Goal: Navigation & Orientation: Understand site structure

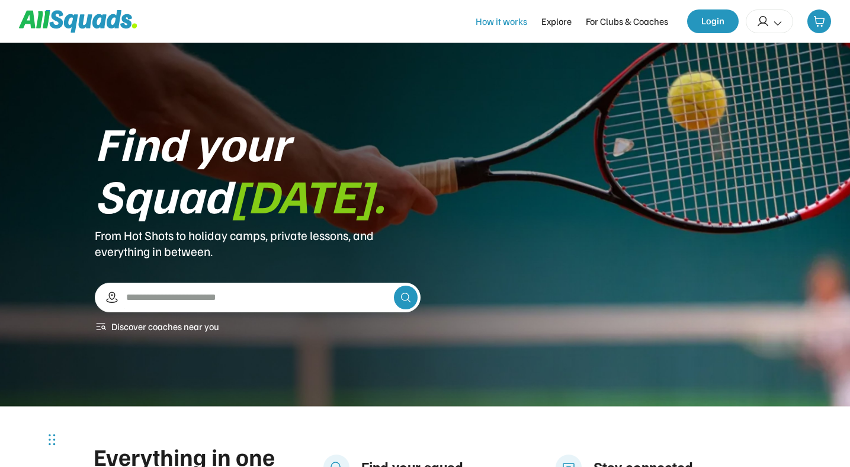
click at [521, 25] on div "How it works" at bounding box center [502, 21] width 52 height 14
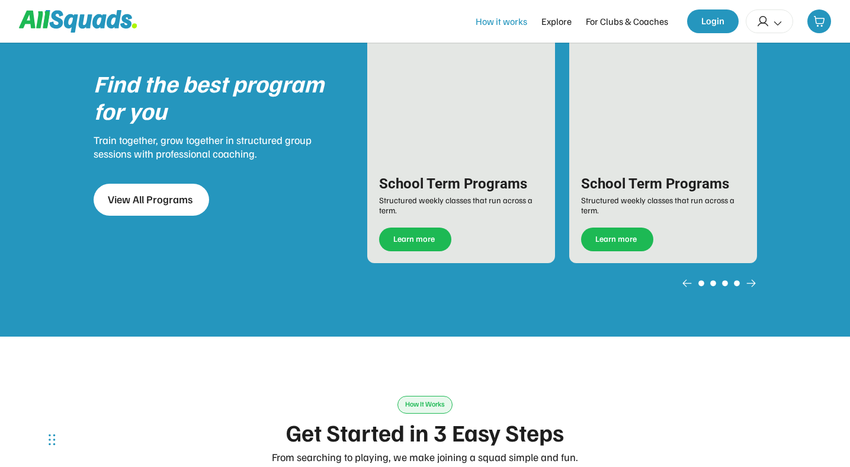
scroll to position [1847, 0]
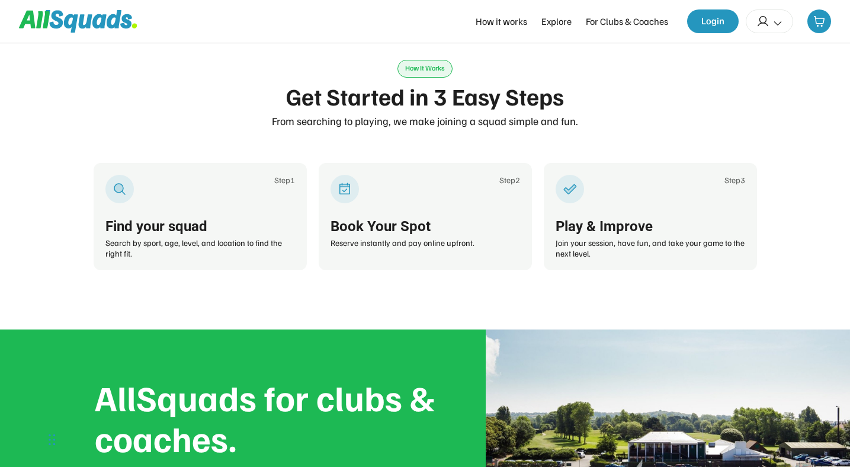
click at [104, 25] on icon at bounding box center [99, 21] width 14 height 14
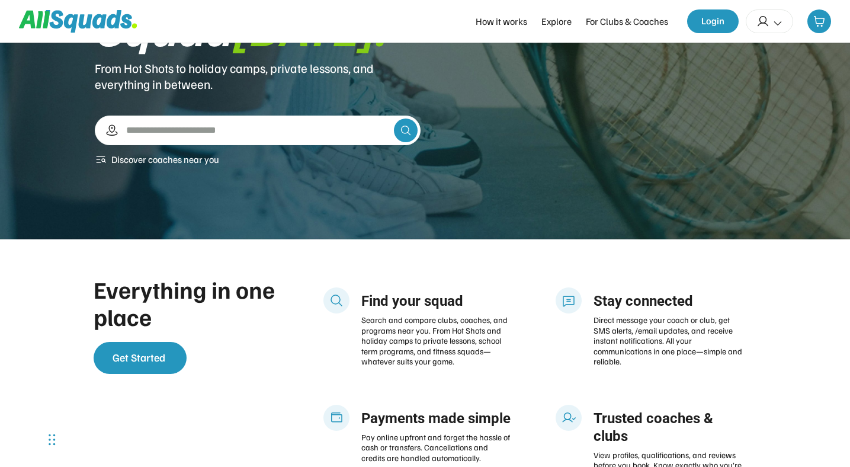
scroll to position [43, 0]
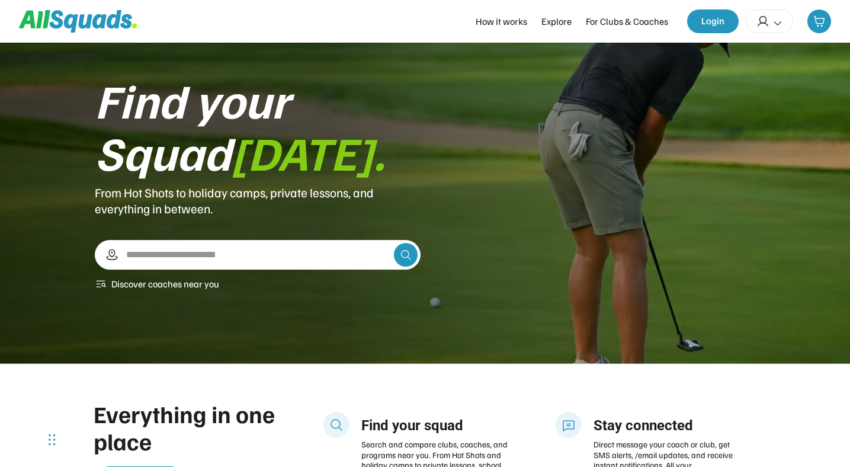
click at [685, 143] on div "Find your Squad today. From Hot Shots to holiday camps, private lessons, and ev…" at bounding box center [425, 181] width 661 height 217
click at [690, 172] on div "Find your Squad today. From Hot Shots to holiday camps, private lessons, and ev…" at bounding box center [425, 181] width 661 height 217
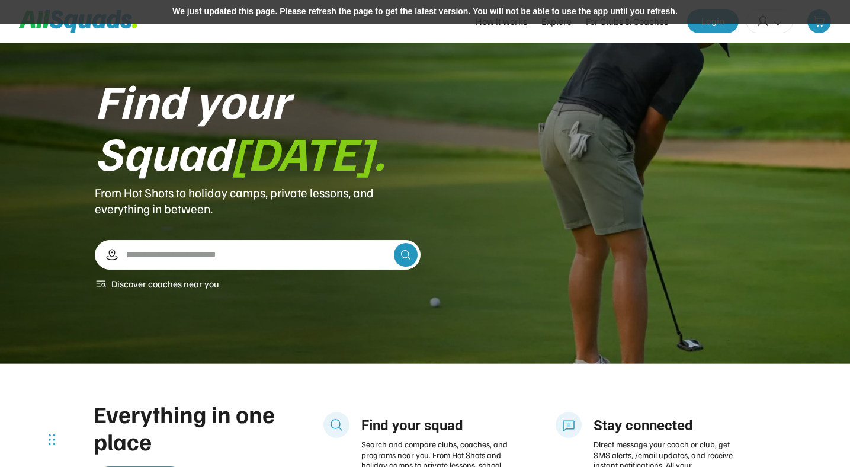
click at [508, 11] on div "We just updated this page. Please refresh the page to get the latest version. Y…" at bounding box center [425, 12] width 850 height 24
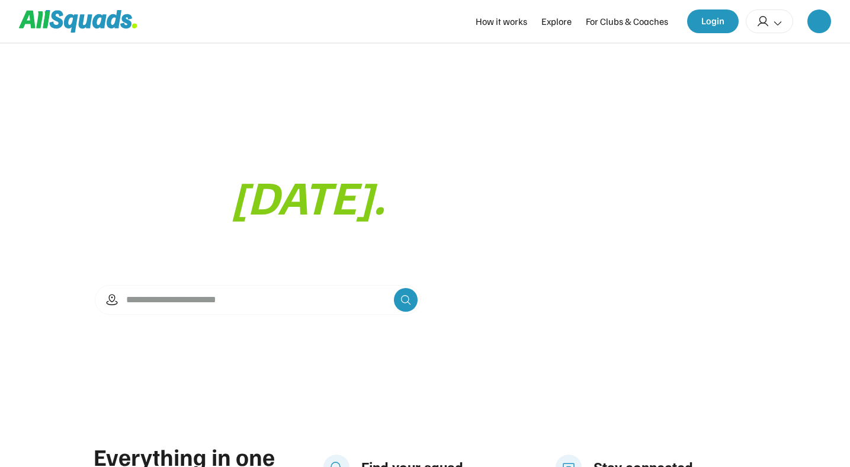
scroll to position [43, 0]
